Goal: Information Seeking & Learning: Learn about a topic

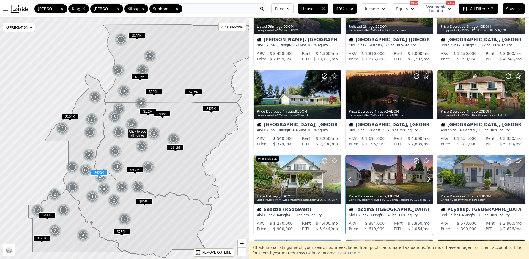
scroll to position [55, 0]
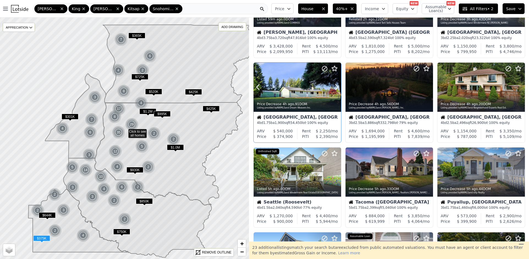
click at [301, 90] on div at bounding box center [296, 87] width 87 height 49
click at [276, 117] on div "Rochester, WA" at bounding box center [297, 117] width 81 height 5
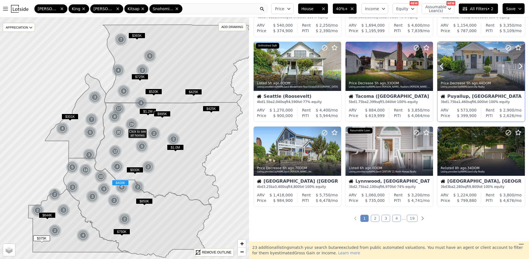
scroll to position [165, 0]
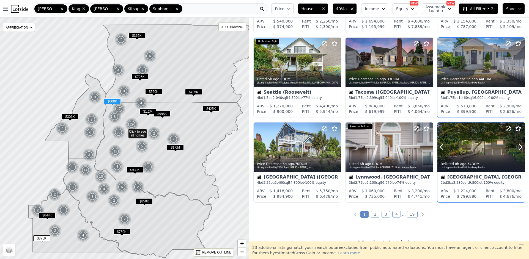
click at [471, 153] on div at bounding box center [480, 147] width 87 height 49
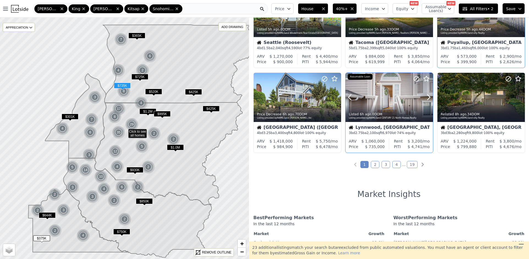
scroll to position [220, 0]
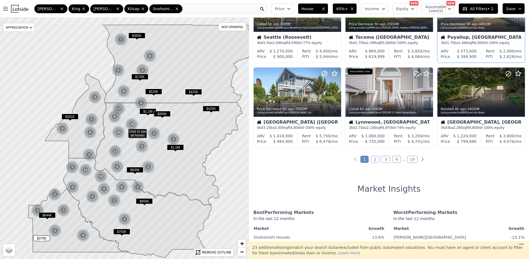
click at [375, 158] on link "2" at bounding box center [374, 159] width 9 height 7
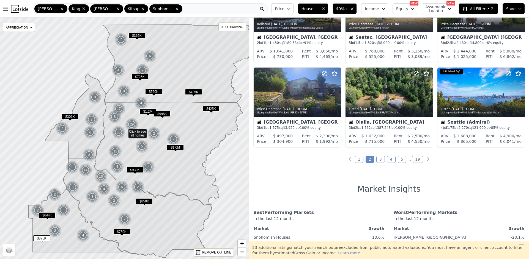
click at [378, 160] on link "3" at bounding box center [380, 159] width 9 height 7
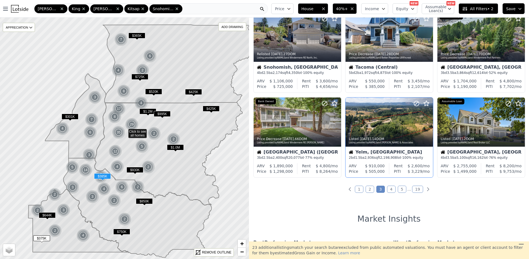
scroll to position [192, 0]
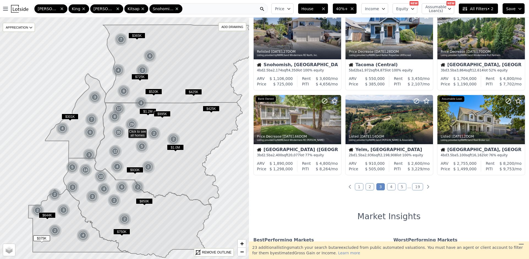
click at [389, 186] on link "4" at bounding box center [391, 186] width 9 height 7
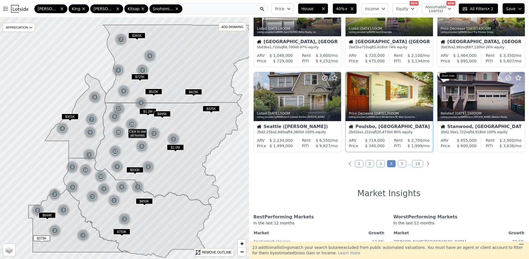
scroll to position [220, 0]
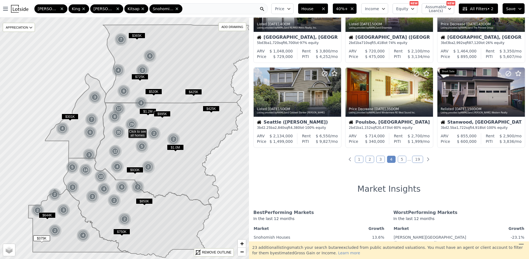
click at [400, 160] on link "5" at bounding box center [401, 159] width 9 height 7
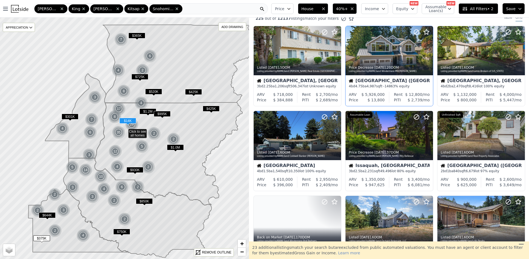
scroll to position [0, 0]
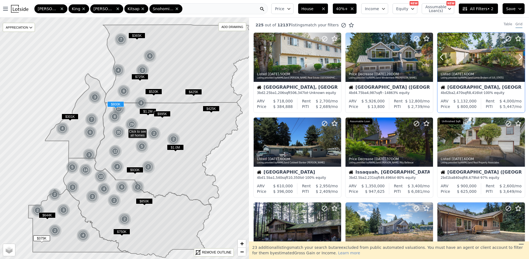
click at [472, 64] on div at bounding box center [480, 69] width 87 height 10
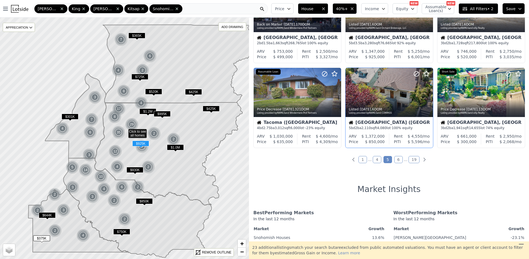
scroll to position [220, 0]
click at [396, 161] on link "6" at bounding box center [398, 159] width 9 height 7
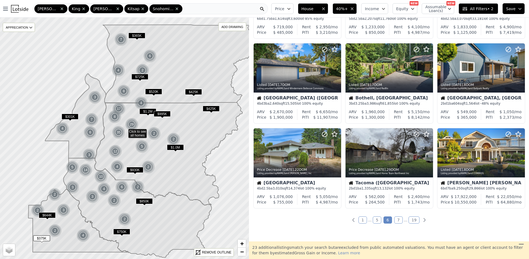
scroll to position [165, 0]
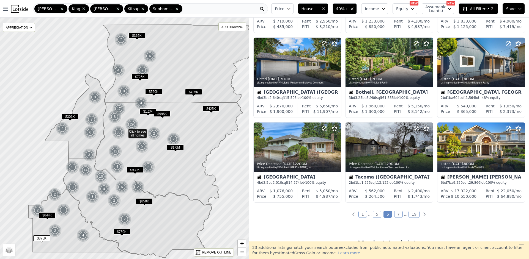
click at [397, 215] on link "7" at bounding box center [398, 214] width 9 height 7
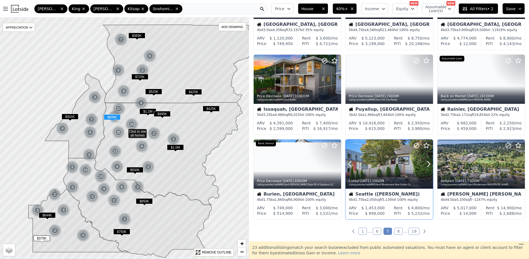
scroll to position [192, 0]
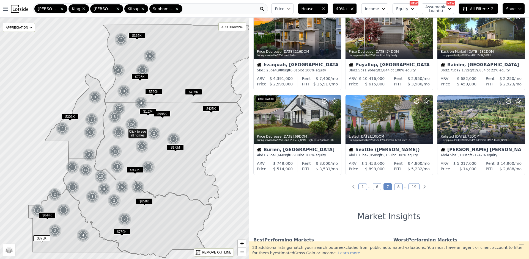
click at [399, 188] on link "8" at bounding box center [398, 186] width 9 height 7
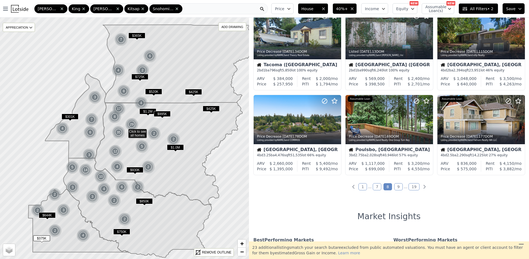
click at [396, 187] on link "9" at bounding box center [398, 186] width 9 height 7
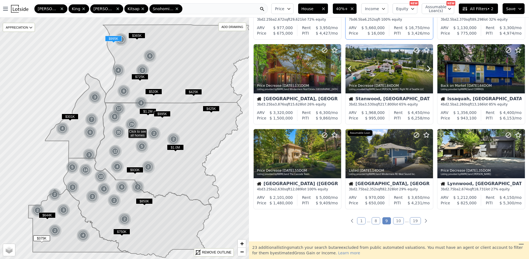
scroll to position [165, 0]
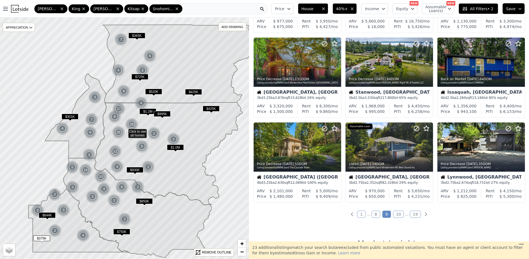
click at [399, 215] on link "10" at bounding box center [398, 214] width 11 height 7
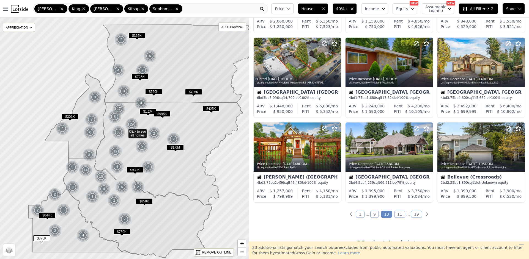
click at [397, 215] on link "11" at bounding box center [399, 214] width 11 height 7
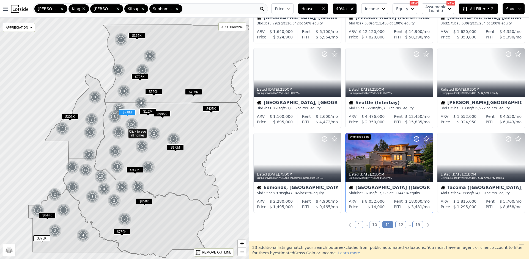
scroll to position [192, 0]
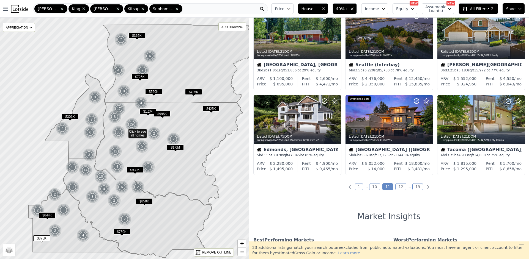
click at [397, 189] on link "12" at bounding box center [400, 186] width 11 height 7
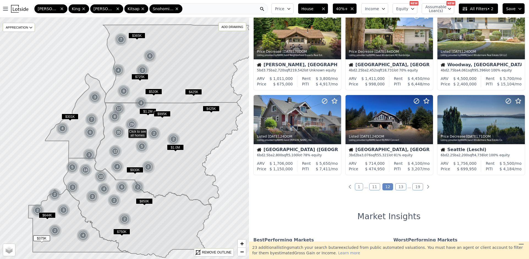
click at [397, 186] on link "13" at bounding box center [400, 186] width 11 height 7
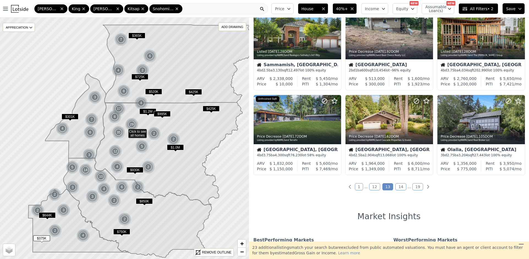
click at [397, 187] on link "14" at bounding box center [400, 186] width 11 height 7
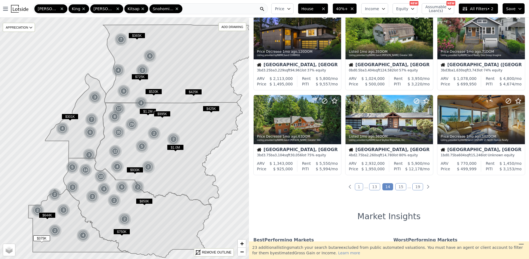
click at [397, 187] on link "15" at bounding box center [400, 186] width 11 height 7
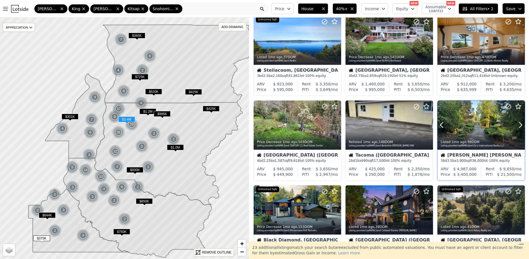
scroll to position [165, 0]
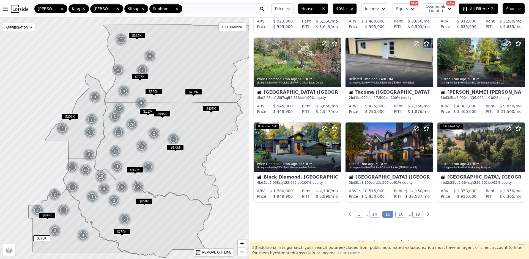
click at [399, 214] on link "16" at bounding box center [400, 214] width 11 height 7
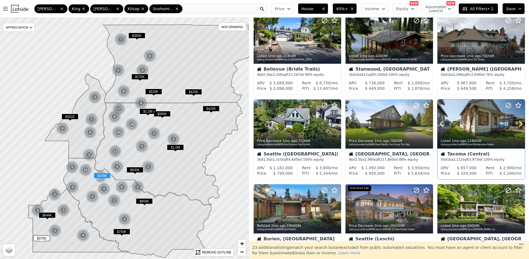
scroll to position [55, 0]
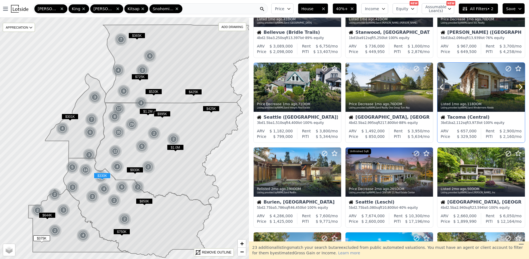
drag, startPoint x: 461, startPoint y: 95, endPoint x: 461, endPoint y: 98, distance: 3.6
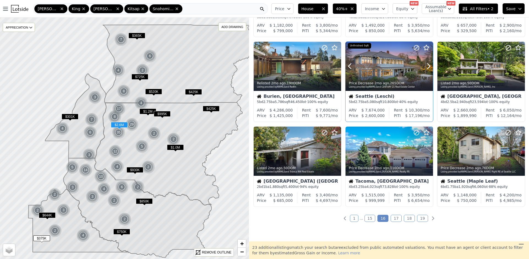
scroll to position [165, 0]
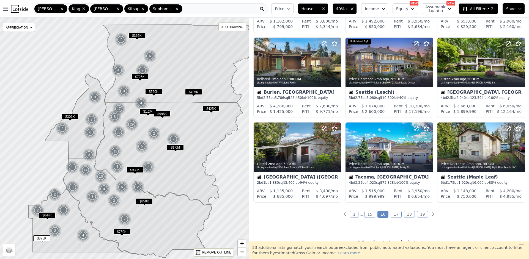
click at [395, 214] on link "17" at bounding box center [395, 214] width 11 height 7
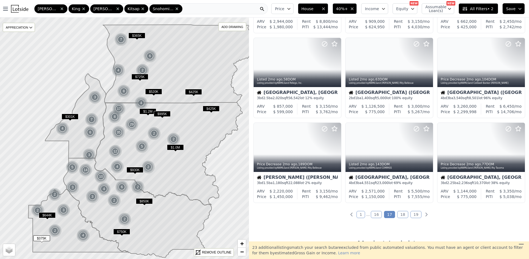
scroll to position [220, 0]
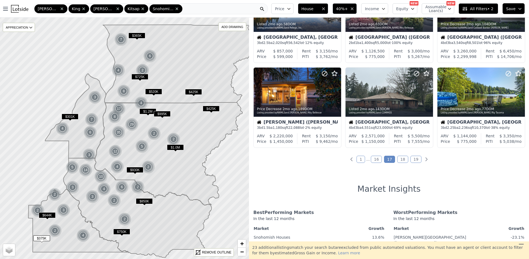
click at [399, 161] on link "18" at bounding box center [402, 159] width 11 height 7
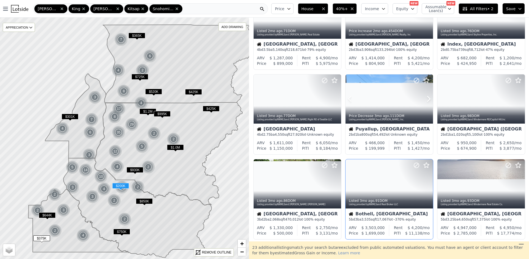
scroll to position [192, 0]
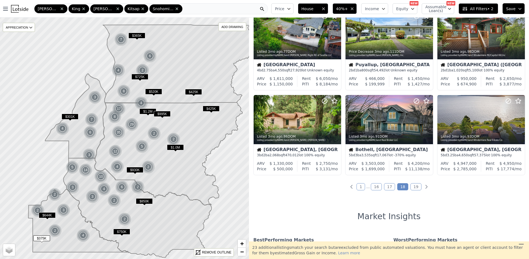
click at [413, 186] on link "19" at bounding box center [415, 186] width 11 height 7
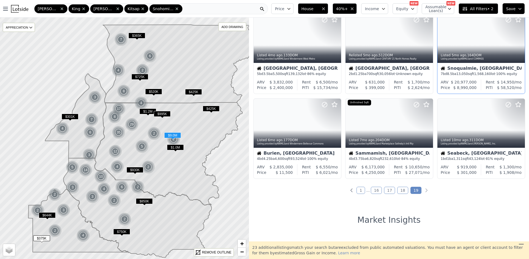
scroll to position [110, 0]
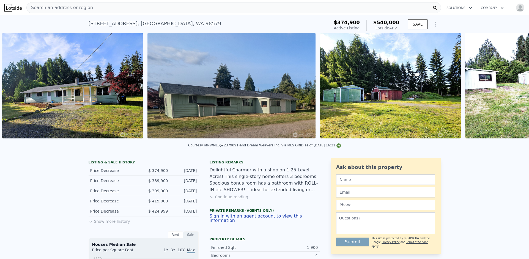
scroll to position [0, 542]
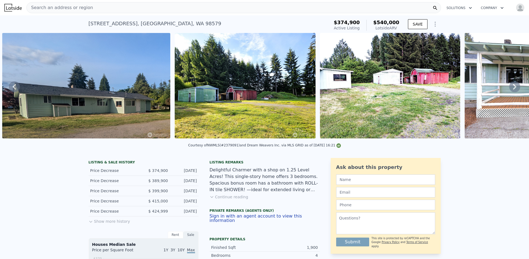
click at [510, 91] on icon at bounding box center [514, 86] width 11 height 11
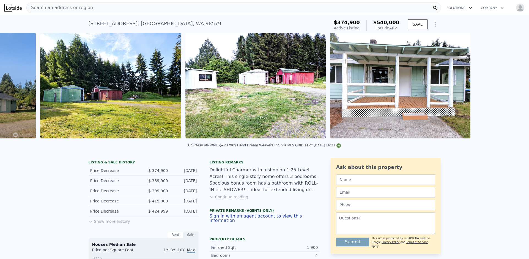
click at [510, 91] on div "• + − • + − STREET VIEW Loading... SATELLITE VIEW" at bounding box center [264, 86] width 529 height 107
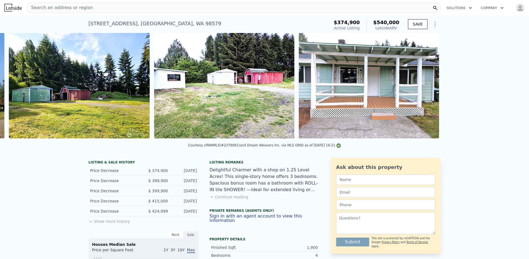
scroll to position [0, 714]
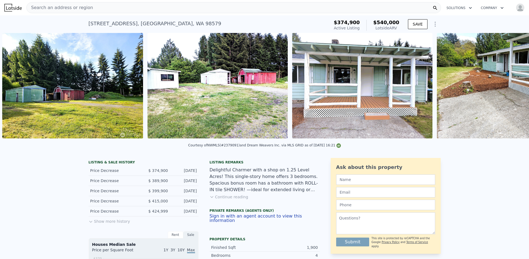
click at [510, 91] on img at bounding box center [506, 86] width 140 height 106
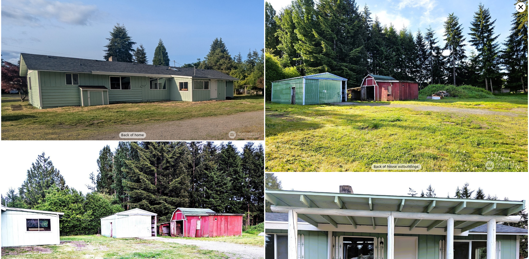
scroll to position [197, 0]
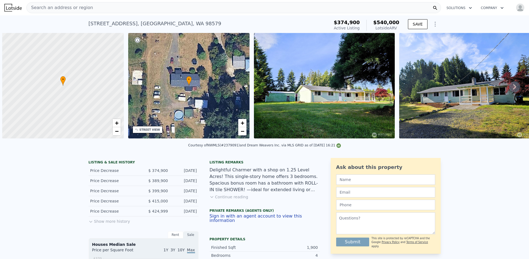
scroll to position [0, 2]
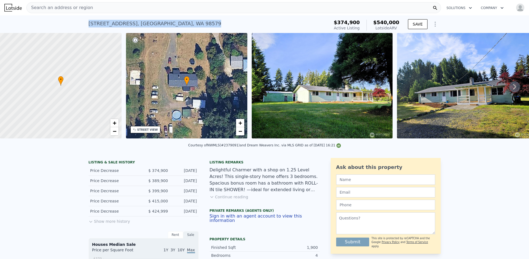
drag, startPoint x: 187, startPoint y: 25, endPoint x: 86, endPoint y: 21, distance: 100.9
click at [89, 21] on div "8927 178th Ave SW , Rochester , WA 98579 Active at $374,900 (~ARV $540k )" at bounding box center [208, 25] width 239 height 15
copy div "8927 178th Ave SW , Rochester , WA 98579"
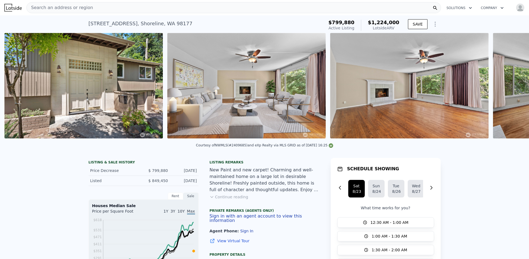
scroll to position [0, 903]
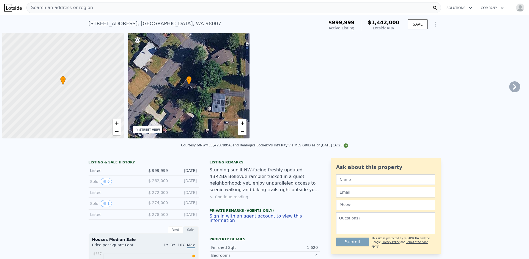
scroll to position [0, 2]
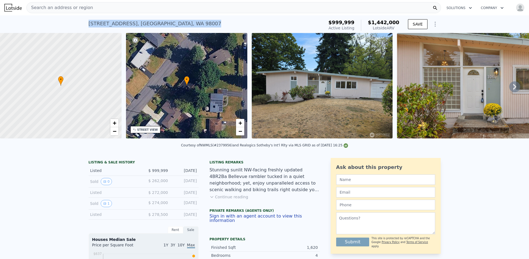
drag, startPoint x: 172, startPoint y: 22, endPoint x: 83, endPoint y: 22, distance: 88.5
click at [83, 22] on div "1060 149th Pl SE , King County , WA 98007 Active at $999,999 (~ARV $1.442m ) $9…" at bounding box center [264, 24] width 529 height 18
copy div "1060 149th Pl SE , King County , WA 98007"
click at [509, 89] on icon at bounding box center [514, 86] width 11 height 11
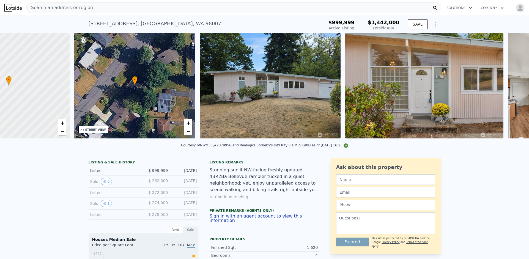
click at [509, 89] on div "• + − • + − STREET VIEW Loading... SATELLITE VIEW" at bounding box center [264, 86] width 529 height 107
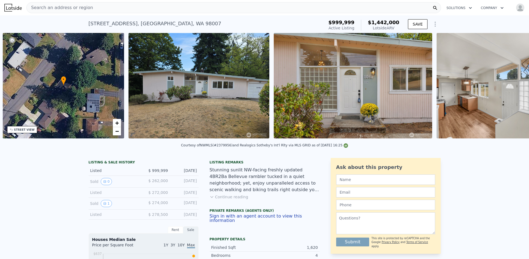
click at [509, 89] on img at bounding box center [515, 86] width 159 height 106
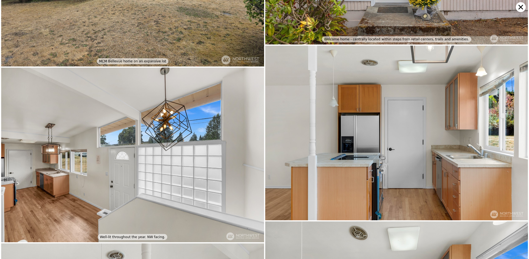
scroll to position [197, 0]
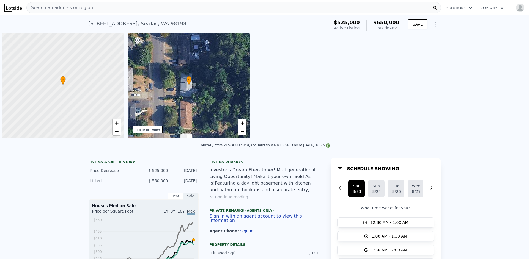
scroll to position [0, 2]
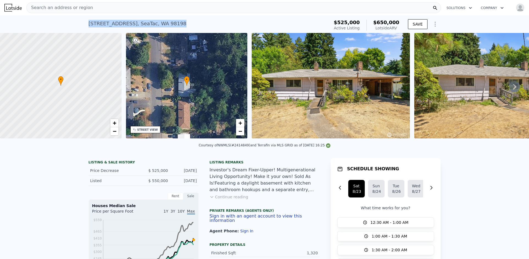
drag, startPoint x: 171, startPoint y: 23, endPoint x: 87, endPoint y: 20, distance: 83.9
click at [89, 20] on div "[STREET_ADDRESS] Active at $525k (~ARV $650k )" at bounding box center [208, 25] width 239 height 15
copy div "[STREET_ADDRESS]"
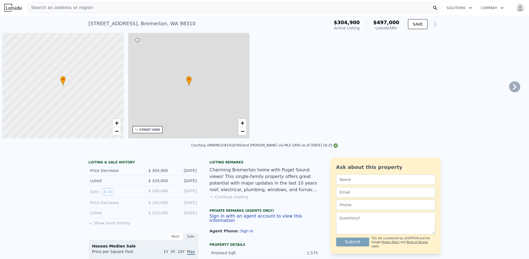
scroll to position [0, 2]
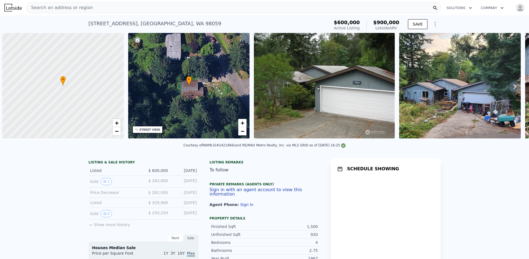
scroll to position [0, 2]
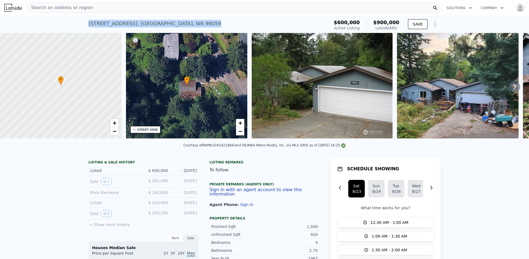
drag, startPoint x: 84, startPoint y: 24, endPoint x: 212, endPoint y: 23, distance: 128.1
click at [212, 23] on div "13429 173rd Ave SE , East Renton Highlands , WA 98059 Active at $600k (~ARV $90…" at bounding box center [264, 24] width 529 height 18
copy div "13429 173rd Ave SE , East Renton Highlands , WA 98059"
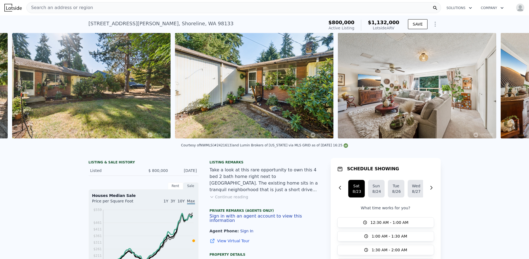
scroll to position [0, 740]
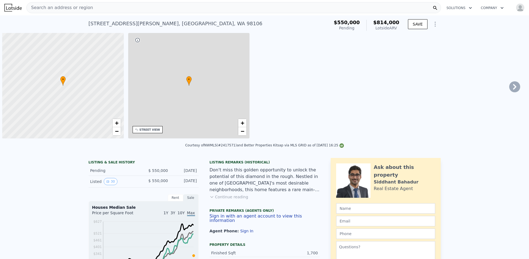
scroll to position [0, 2]
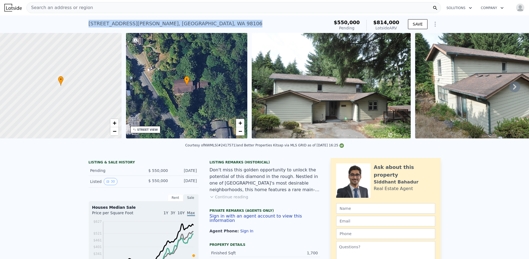
drag, startPoint x: 180, startPoint y: 24, endPoint x: 86, endPoint y: 23, distance: 93.7
click at [89, 23] on div "[STREET_ADDRESS][PERSON_NAME] Pending (~ARV $814k )" at bounding box center [208, 25] width 239 height 15
copy div "1940 SW Dawson St , Seattle , WA 98106"
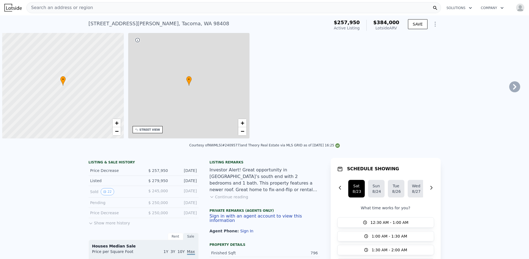
scroll to position [0, 2]
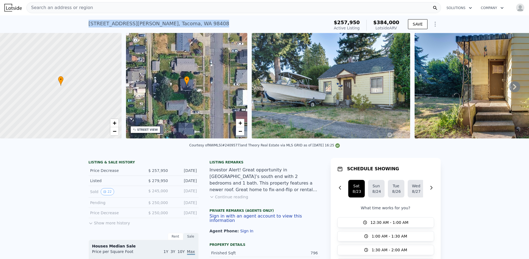
drag, startPoint x: 98, startPoint y: 25, endPoint x: 87, endPoint y: 24, distance: 10.7
click at [89, 24] on div "4840 S J St , Tacoma , WA 98408 Active at $257,950 (~ARV $384k )" at bounding box center [208, 25] width 239 height 15
copy div "4840 S J St , Tacoma , WA 98408"
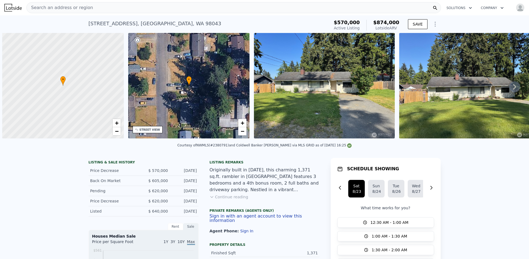
scroll to position [0, 2]
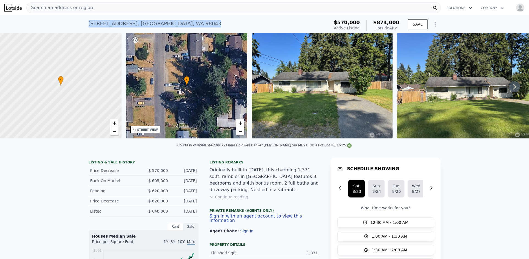
drag, startPoint x: 165, startPoint y: 24, endPoint x: 87, endPoint y: 26, distance: 78.6
click at [89, 26] on div "21707 51st Ave W , Mountlake Terrace , WA 98043 Active at $570k (~ARV $874k )" at bounding box center [208, 25] width 239 height 15
copy div "21707 51st Ave W , Mountlake Terrace , WA 98043"
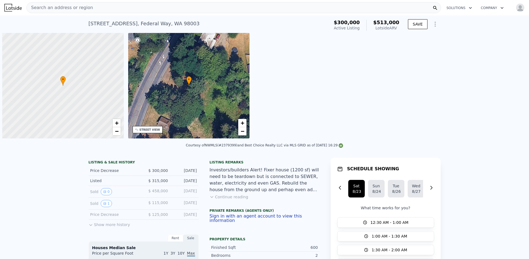
scroll to position [0, 2]
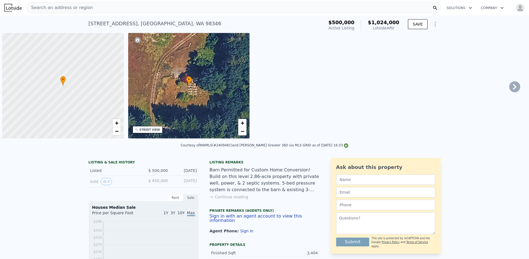
scroll to position [0, 2]
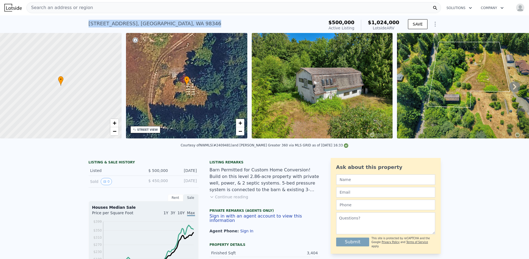
drag, startPoint x: 206, startPoint y: 22, endPoint x: 86, endPoint y: 21, distance: 119.6
click at [89, 21] on div "[STREET_ADDRESS] Active at $500k (~ARV $1.024m )" at bounding box center [205, 25] width 233 height 15
copy div "9590 NE Leprechaun Ln , Kitsap County , WA 98346"
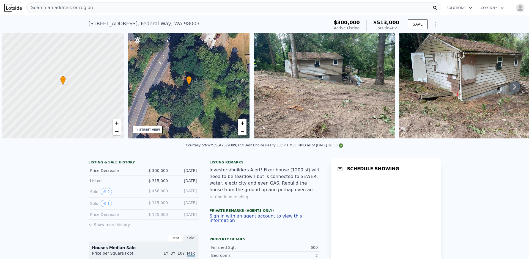
scroll to position [0, 2]
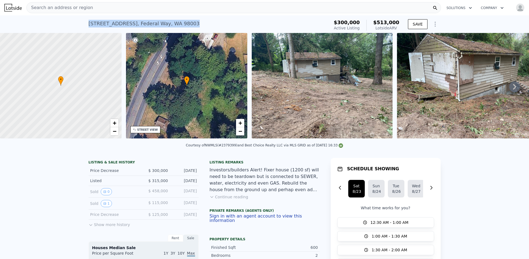
drag, startPoint x: 195, startPoint y: 29, endPoint x: 149, endPoint y: 18, distance: 47.9
click at [86, 27] on div "28422 Military Rd S , Federal Way , WA 98003 Active at $300k (~ARV $513k ) $300…" at bounding box center [264, 24] width 529 height 18
copy div "28422 Military Rd S , Federal Way , WA 98003"
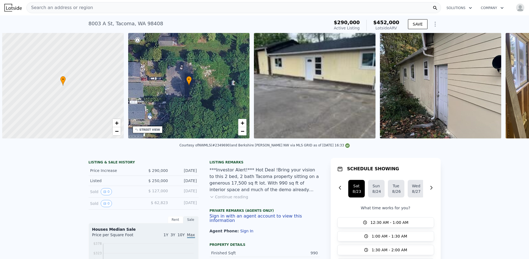
scroll to position [0, 2]
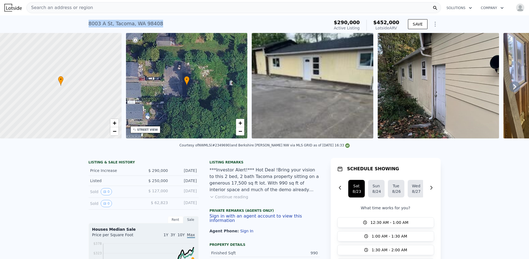
drag, startPoint x: 154, startPoint y: 23, endPoint x: 87, endPoint y: 23, distance: 67.3
click at [89, 23] on div "[STREET_ADDRESS] Active at $290k (~ARV $452k )" at bounding box center [208, 25] width 239 height 15
copy div "[STREET_ADDRESS]"
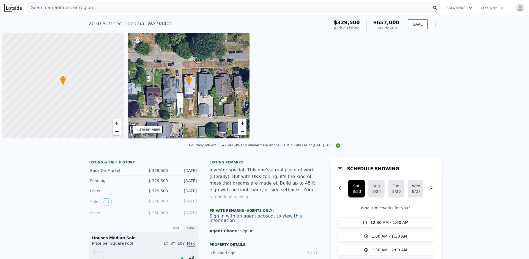
scroll to position [0, 2]
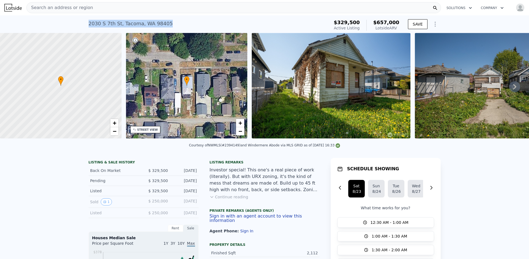
drag, startPoint x: 120, startPoint y: 26, endPoint x: 86, endPoint y: 26, distance: 34.1
click at [86, 26] on div "2030 S 7th St , Tacoma , WA 98405 Active at $329,500 (~ARV $657k ) $329,500 Act…" at bounding box center [264, 24] width 529 height 18
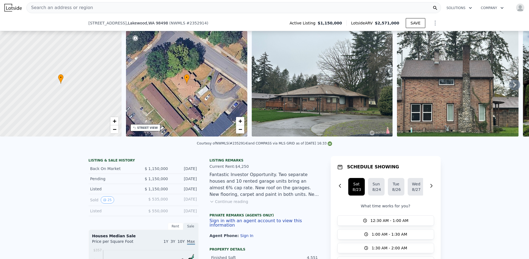
scroll to position [26, 0]
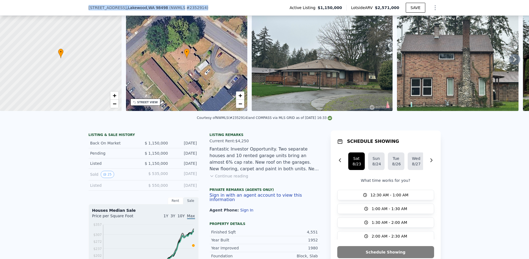
drag, startPoint x: 158, startPoint y: 7, endPoint x: 87, endPoint y: 6, distance: 71.2
click at [89, 6] on div "8314 Spruce St SW , Lakewood , WA 98498 ( NWMLS # 2352914 ) Active Listing $1,1…" at bounding box center [265, 7] width 352 height 15
click at [147, 7] on span ", WA 98498" at bounding box center [157, 7] width 21 height 4
drag, startPoint x: 158, startPoint y: 7, endPoint x: 86, endPoint y: 7, distance: 72.0
click at [86, 7] on div "8314 Spruce St SW , Lakewood , WA 98498 ( NWMLS # 2352914 ) Active Listing $1,1…" at bounding box center [264, 8] width 529 height 16
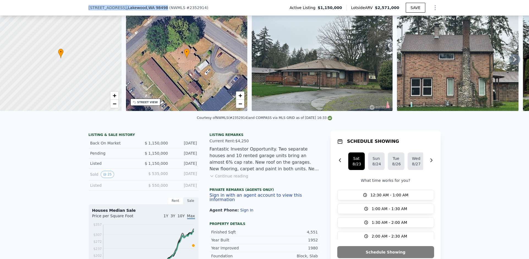
copy div "8314 Spruce St SW , Lakewood , WA 98498"
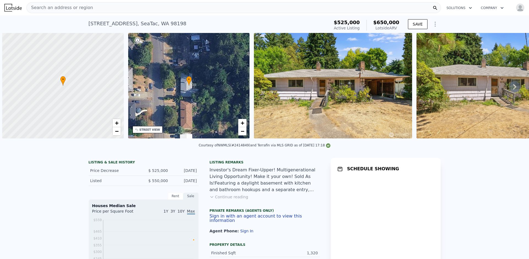
scroll to position [0, 2]
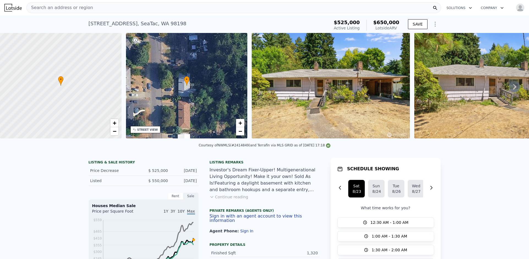
click at [116, 9] on div "Search an address or region" at bounding box center [233, 7] width 414 height 11
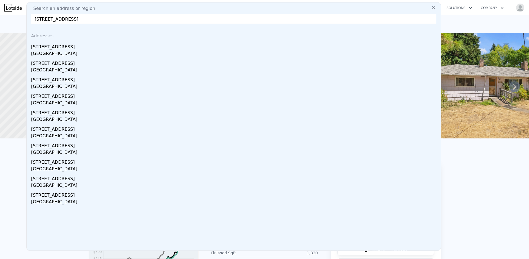
type input "[STREET_ADDRESS]"
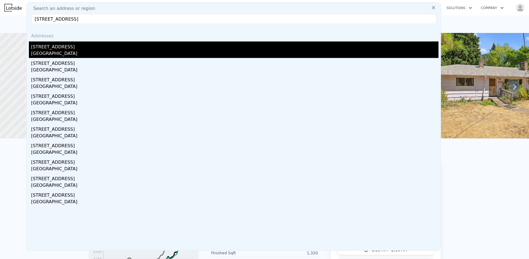
click at [87, 48] on div "13429 173rd Ave SE" at bounding box center [234, 46] width 407 height 9
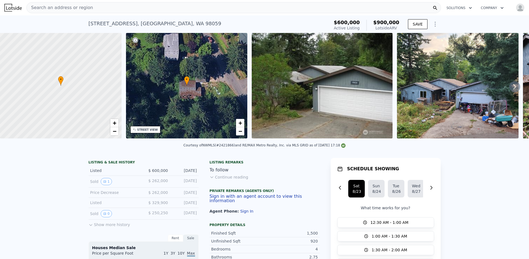
click at [150, 9] on div "Search an address or region" at bounding box center [233, 7] width 414 height 11
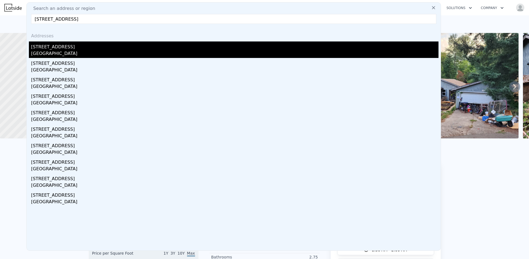
type input "9590 NE Leprechaun Ln, Kitsap County, WA 98346"
click at [58, 49] on div "9590 NE Leprechaun Ln" at bounding box center [234, 46] width 407 height 9
